Goal: Information Seeking & Learning: Learn about a topic

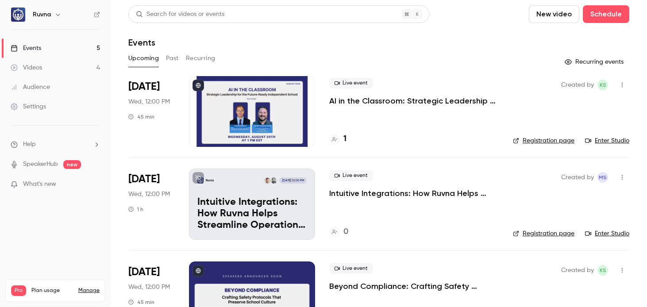
click at [66, 73] on link "Videos 4" at bounding box center [55, 67] width 111 height 19
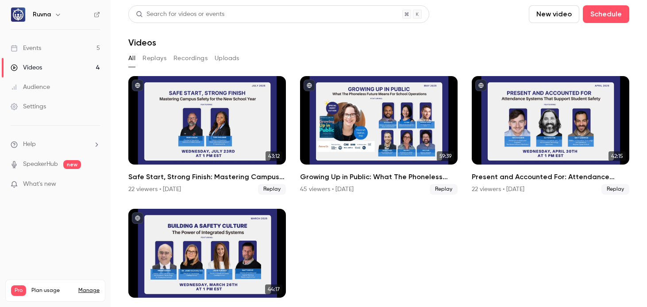
click at [88, 51] on link "Events 5" at bounding box center [55, 47] width 111 height 19
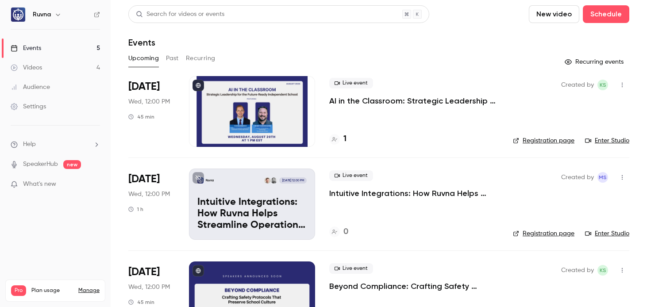
click at [391, 100] on p "AI in the Classroom: Strategic Leadership for the Future-Ready Independent Scho…" at bounding box center [413, 101] width 169 height 11
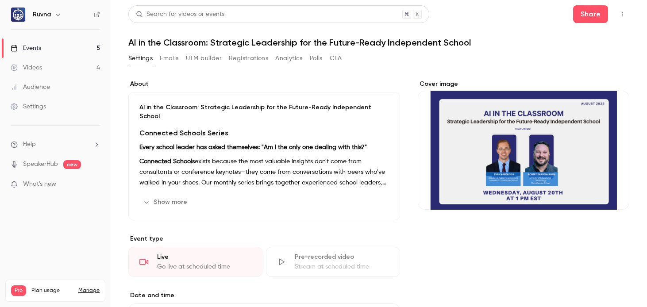
click at [244, 62] on button "Registrations" at bounding box center [248, 58] width 39 height 14
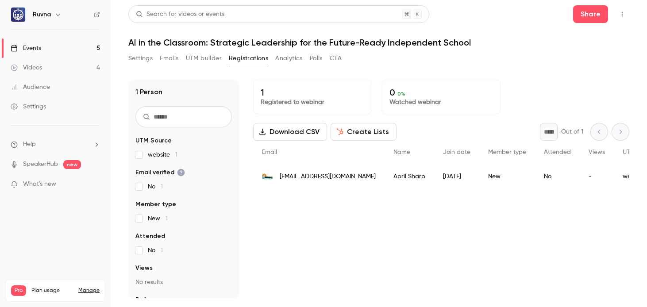
click at [207, 62] on button "UTM builder" at bounding box center [204, 58] width 36 height 14
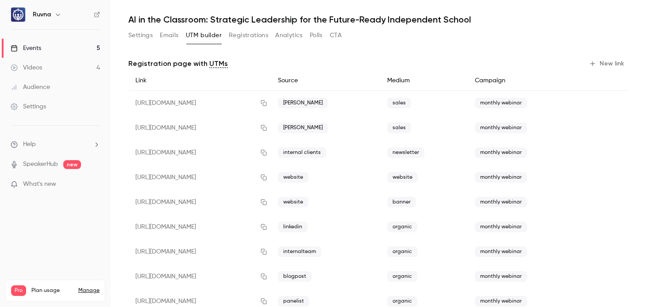
scroll to position [44, 0]
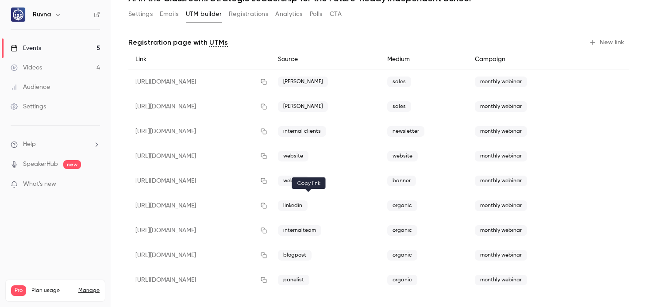
click at [267, 207] on icon "button" at bounding box center [264, 206] width 6 height 6
